Goal: Transaction & Acquisition: Book appointment/travel/reservation

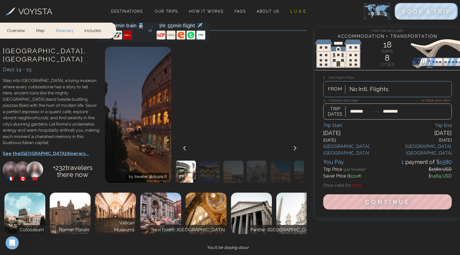
scroll to position [2545, 0]
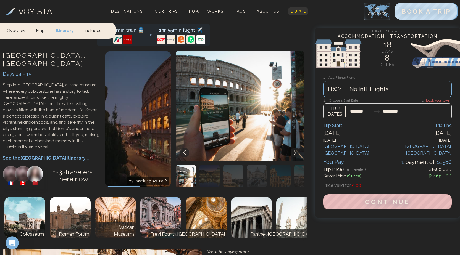
click at [299, 12] on span "L U X E" at bounding box center [299, 11] width 16 height 4
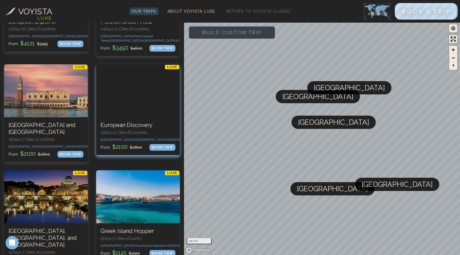
scroll to position [55, 0]
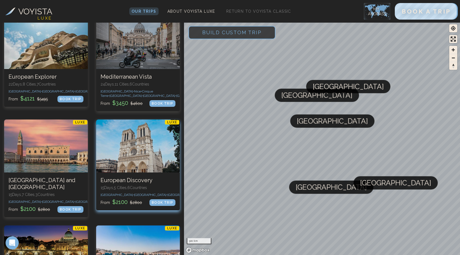
click at [130, 129] on div at bounding box center [138, 146] width 84 height 53
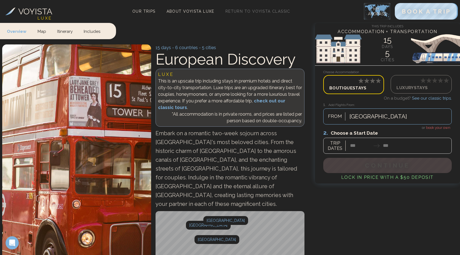
click at [438, 86] on p "Luxury Stays" at bounding box center [421, 87] width 49 height 7
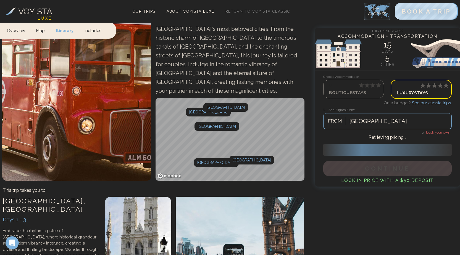
scroll to position [110, 0]
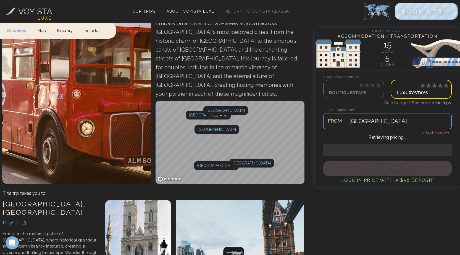
click at [366, 92] on p "Boutique Stays" at bounding box center [353, 92] width 49 height 7
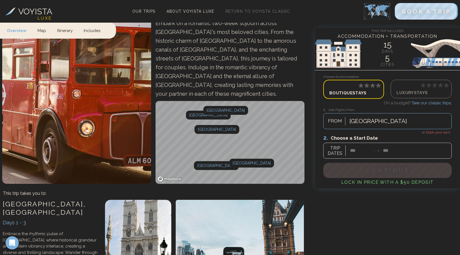
click at [434, 132] on span "book your own" at bounding box center [438, 132] width 24 height 4
click at [372, 152] on div at bounding box center [387, 146] width 129 height 25
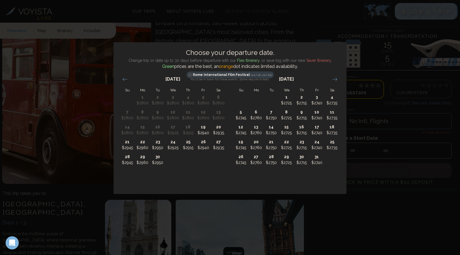
click at [406, 28] on div "Choose your departure date. Change trip or date up to 30 days before departure …" at bounding box center [230, 127] width 460 height 255
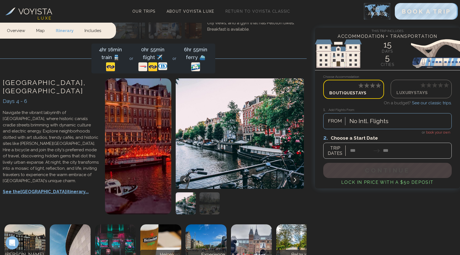
scroll to position [719, 0]
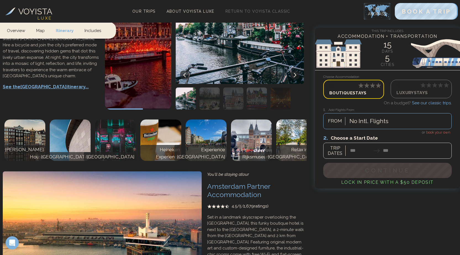
click at [428, 85] on icon at bounding box center [429, 85] width 5 height 5
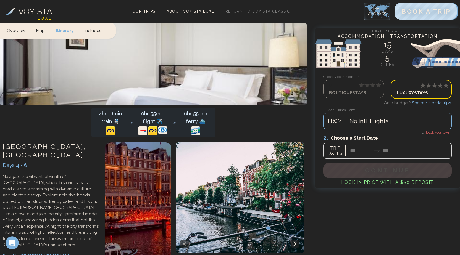
scroll to position [882, 0]
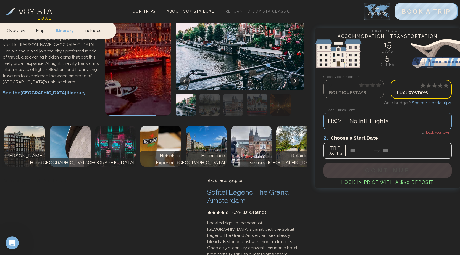
click at [385, 153] on div at bounding box center [387, 146] width 129 height 25
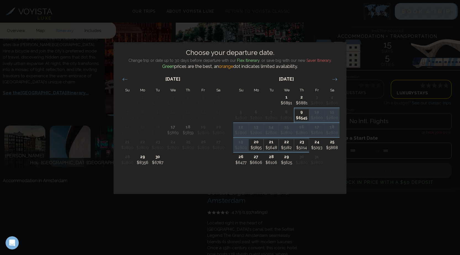
click at [301, 117] on p "$6545" at bounding box center [302, 118] width 15 height 6
type input "*******"
type input "********"
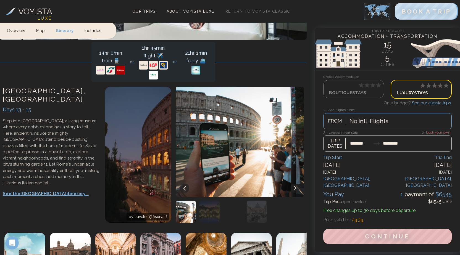
scroll to position [2375, 0]
